Goal: Complete application form

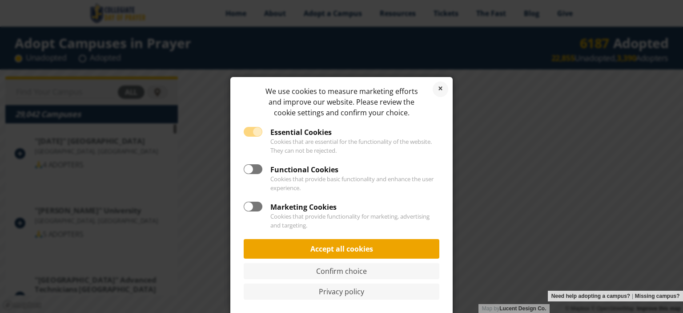
click at [381, 248] on link "Accept all cookies" at bounding box center [342, 249] width 196 height 20
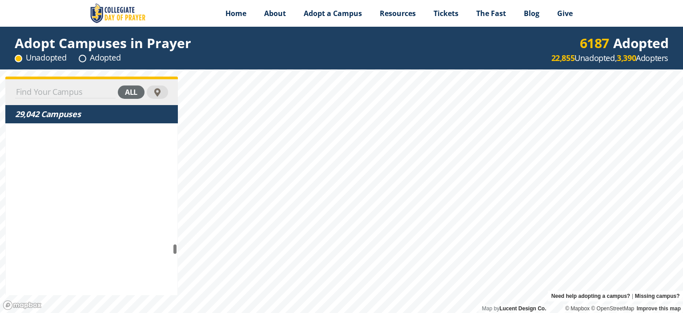
scroll to position [1523115, 0]
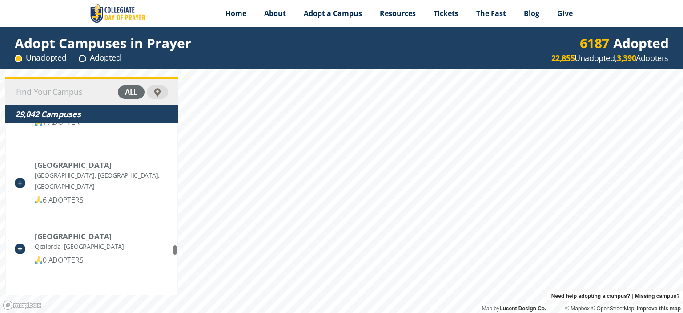
drag, startPoint x: 177, startPoint y: 131, endPoint x: 174, endPoint y: 253, distance: 121.9
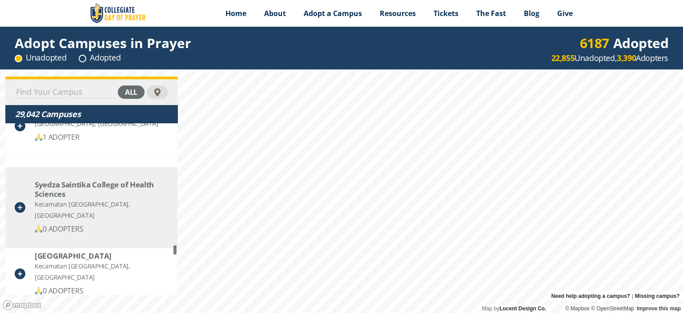
scroll to position [1522626, 0]
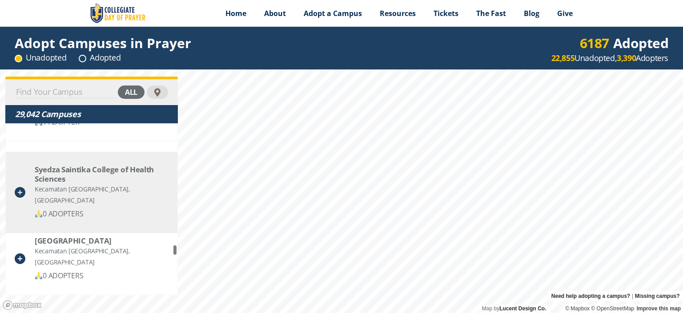
click at [88, 167] on div "Syedza Saintika College of Health Sciences" at bounding box center [101, 174] width 133 height 19
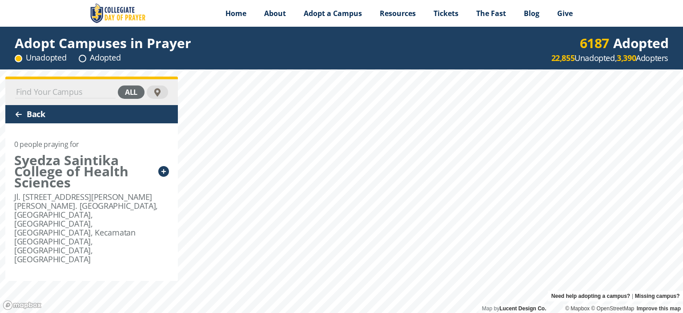
click at [35, 112] on div "Back" at bounding box center [91, 114] width 173 height 18
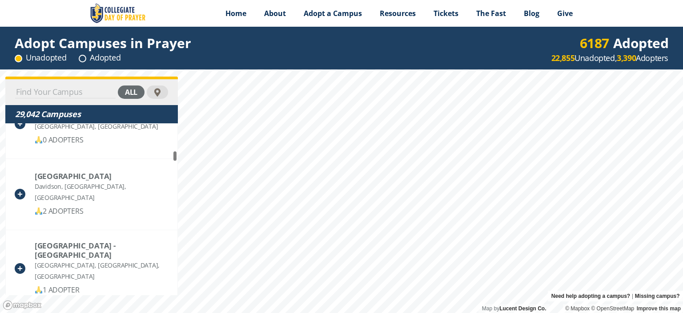
scroll to position [303285, 0]
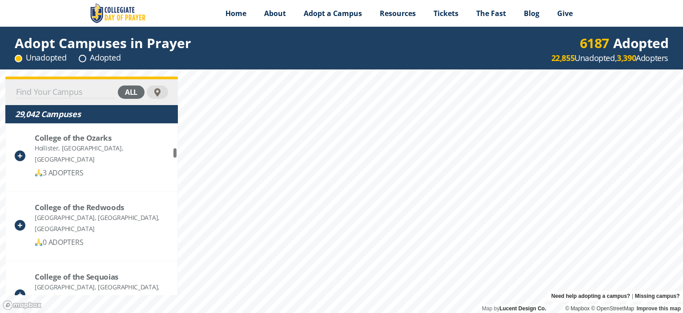
drag, startPoint x: 174, startPoint y: 128, endPoint x: 176, endPoint y: 153, distance: 24.6
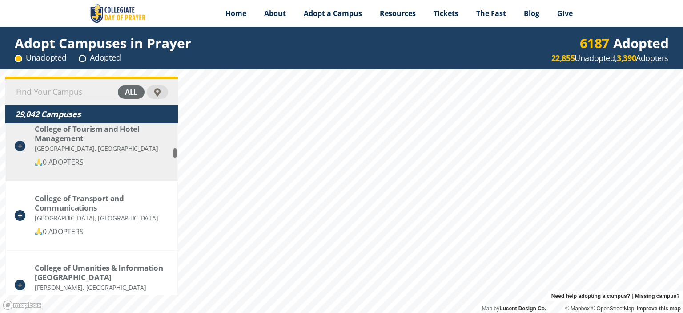
scroll to position [303685, 0]
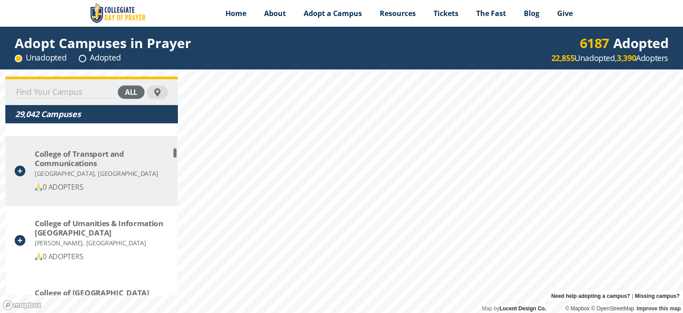
click at [73, 150] on div "College of Transport and Communications" at bounding box center [101, 158] width 133 height 19
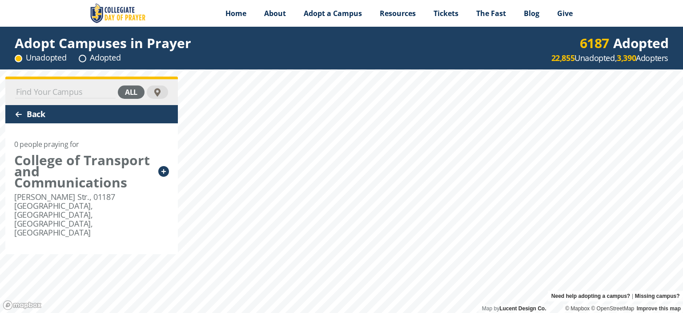
click at [164, 168] on icon at bounding box center [163, 171] width 11 height 11
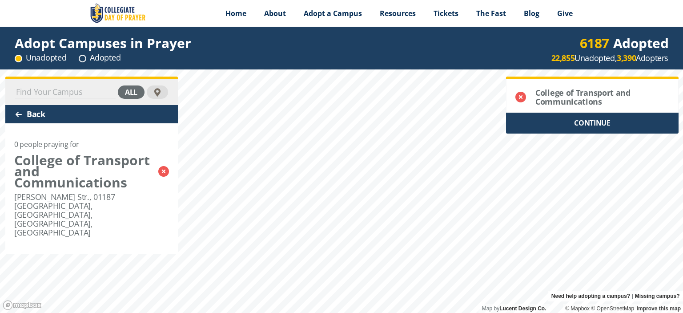
click at [605, 122] on div "CONTINUE" at bounding box center [592, 123] width 173 height 21
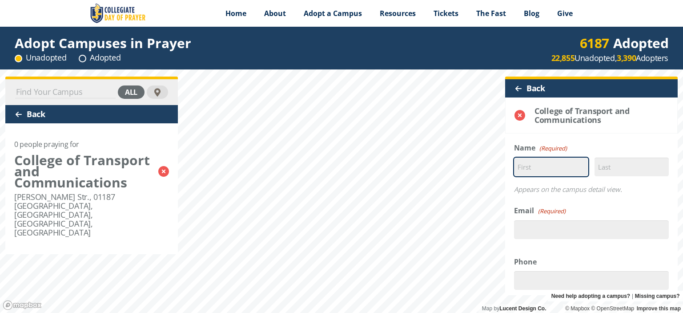
click at [562, 170] on input "First" at bounding box center [551, 166] width 74 height 19
type input "[PERSON_NAME]"
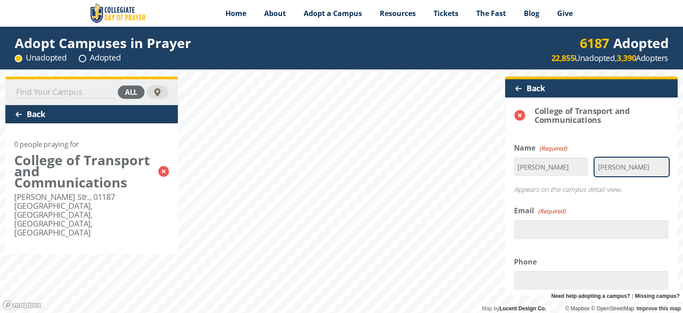
type input "[PERSON_NAME]"
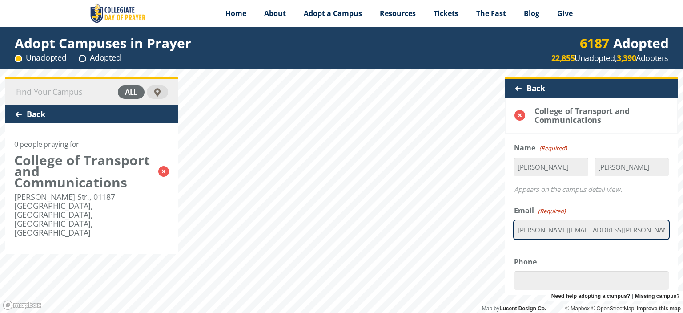
type input "[PERSON_NAME][EMAIL_ADDRESS][PERSON_NAME][DOMAIN_NAME]"
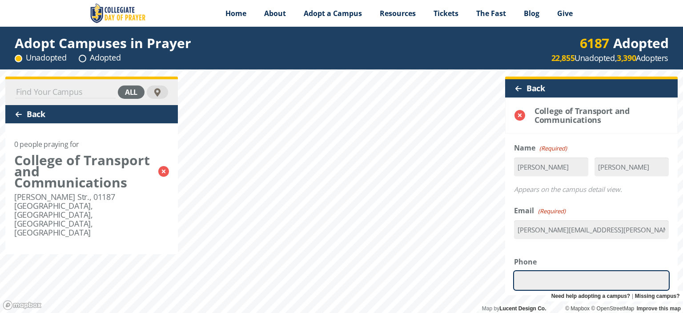
click at [585, 279] on input "Phone" at bounding box center [591, 280] width 155 height 19
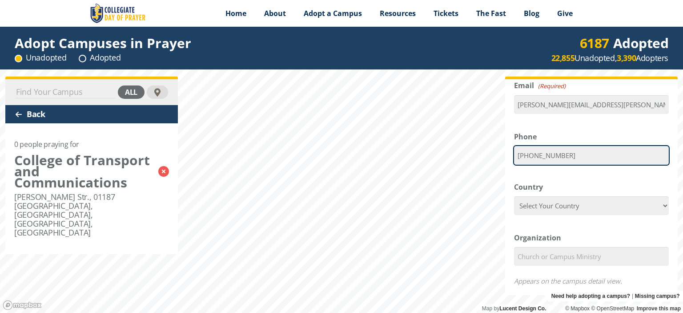
scroll to position [133, 0]
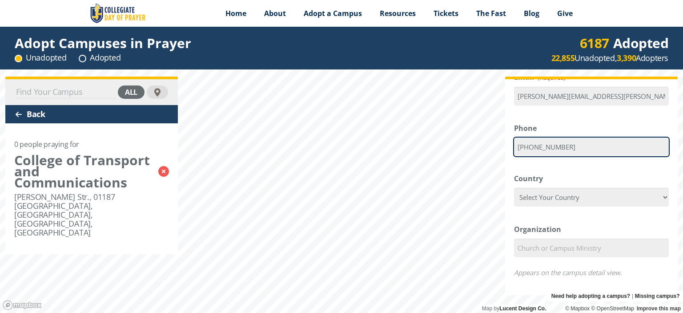
type input "[PHONE_NUMBER]"
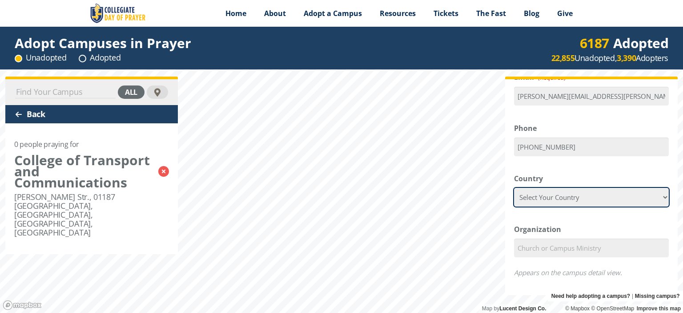
click at [656, 197] on select "Select Your Country [GEOGRAPHIC_DATA] [GEOGRAPHIC_DATA] [GEOGRAPHIC_DATA] [US_S…" at bounding box center [591, 197] width 155 height 19
select select "[GEOGRAPHIC_DATA]"
click at [514, 188] on select "Select Your Country [GEOGRAPHIC_DATA] [GEOGRAPHIC_DATA] [GEOGRAPHIC_DATA] [US_S…" at bounding box center [591, 197] width 155 height 19
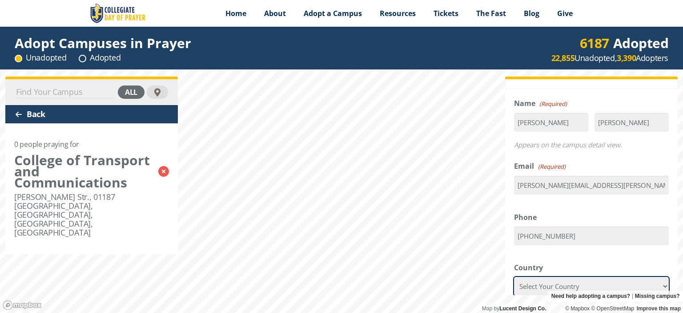
scroll to position [178, 0]
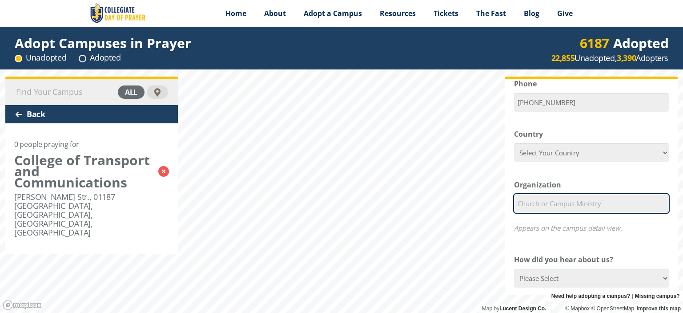
click at [616, 204] on input "Organization" at bounding box center [591, 203] width 155 height 19
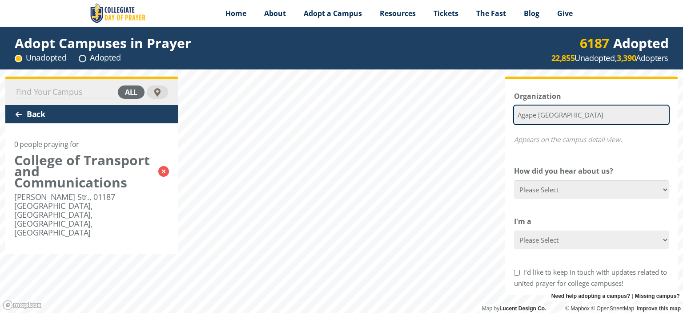
scroll to position [267, 0]
type input "Agape [GEOGRAPHIC_DATA]"
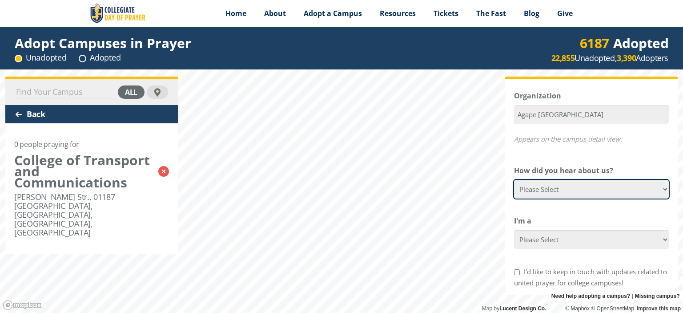
click at [650, 189] on select "Please Select Google Facebook Instagram X YouTube Email [DEMOGRAPHIC_DATA] Anno…" at bounding box center [591, 189] width 155 height 19
select select "Other"
click at [514, 180] on select "Please Select Google Facebook Instagram X YouTube Email [DEMOGRAPHIC_DATA] Anno…" at bounding box center [591, 189] width 155 height 19
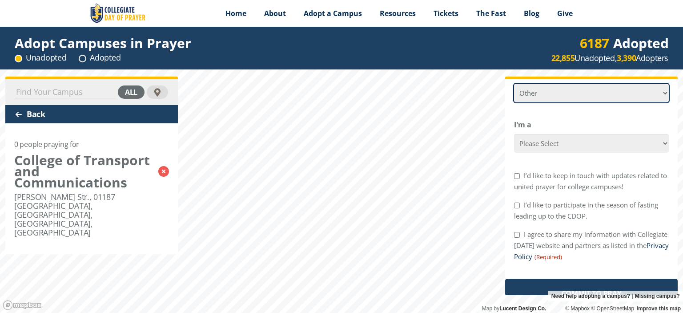
scroll to position [376, 0]
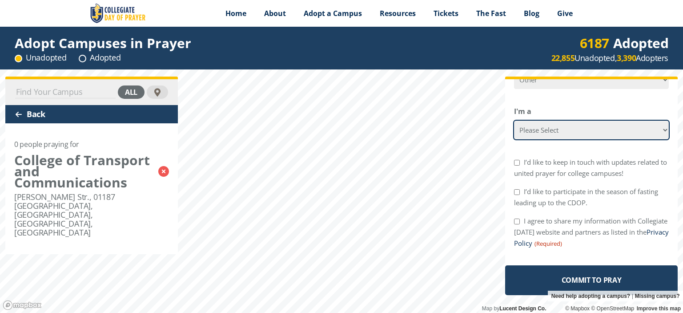
click at [658, 131] on select "Please Select College Student Campus Minister Faculty Member [DEMOGRAPHIC_DATA]…" at bounding box center [591, 130] width 155 height 19
select select "[DEMOGRAPHIC_DATA] Member"
click at [514, 121] on select "Please Select College Student Campus Minister Faculty Member [DEMOGRAPHIC_DATA]…" at bounding box center [591, 130] width 155 height 19
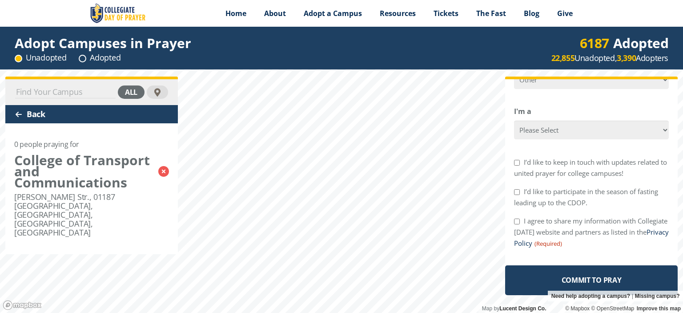
click at [516, 161] on input "I’d like to keep in touch with updates related to united prayer for college cam…" at bounding box center [517, 163] width 6 height 6
checkbox input "true"
click at [519, 222] on input "I agree to share my information with Collegiate [DATE] website and partners as …" at bounding box center [517, 221] width 6 height 6
checkbox input "true"
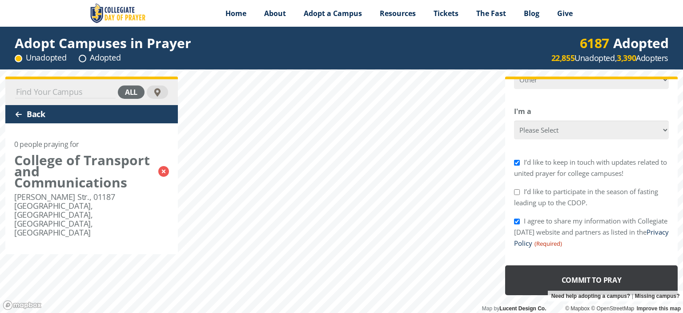
click at [594, 277] on input "Commit to Pray" at bounding box center [591, 280] width 173 height 30
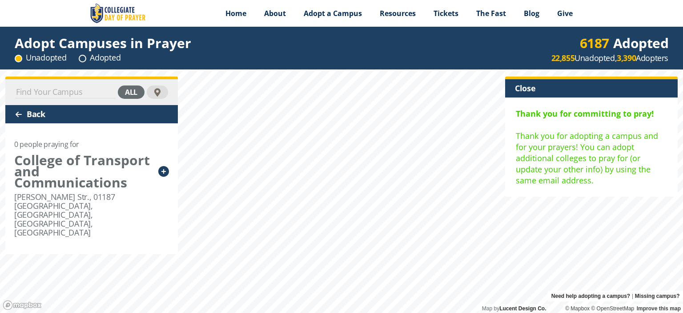
scroll to position [0, 0]
